Goal: Navigation & Orientation: Understand site structure

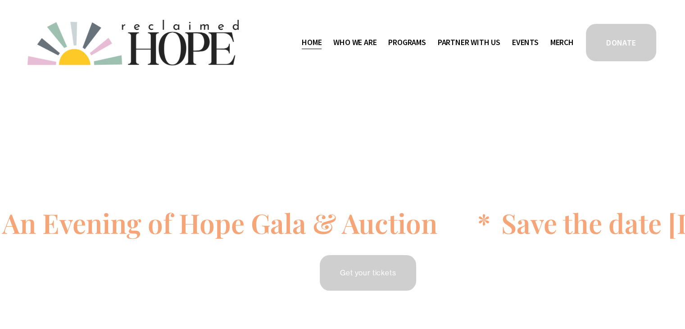
click at [309, 42] on link "Home" at bounding box center [312, 42] width 20 height 14
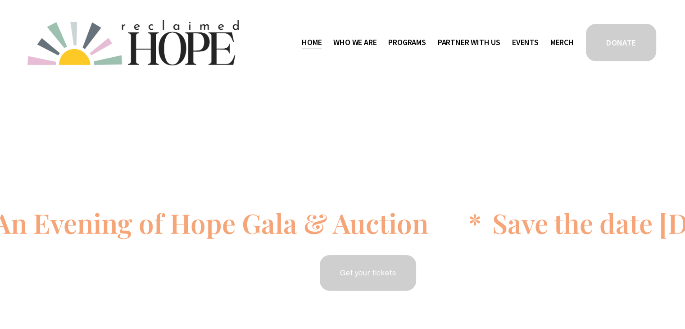
click at [310, 45] on link "Home" at bounding box center [312, 42] width 20 height 14
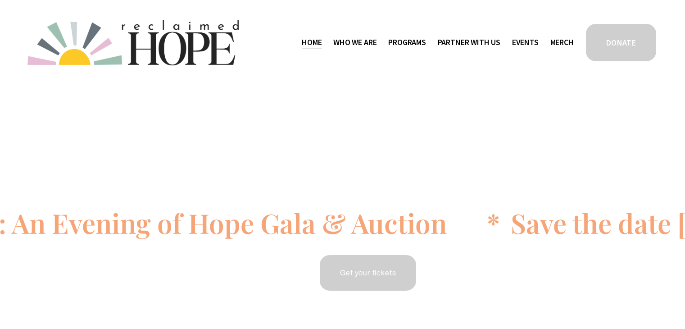
click at [343, 38] on span "Who We Are" at bounding box center [354, 42] width 43 height 13
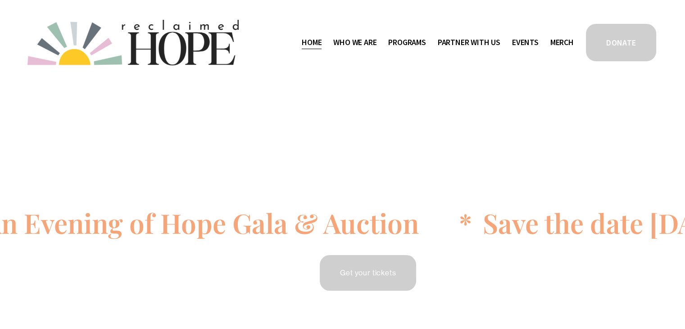
click at [395, 42] on span "Programs" at bounding box center [407, 42] width 38 height 13
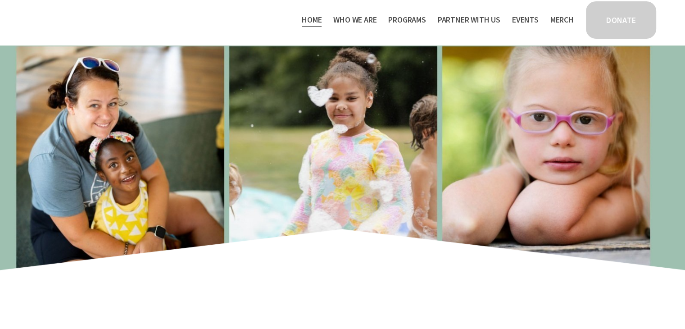
scroll to position [295, 0]
